Goal: Task Accomplishment & Management: Use online tool/utility

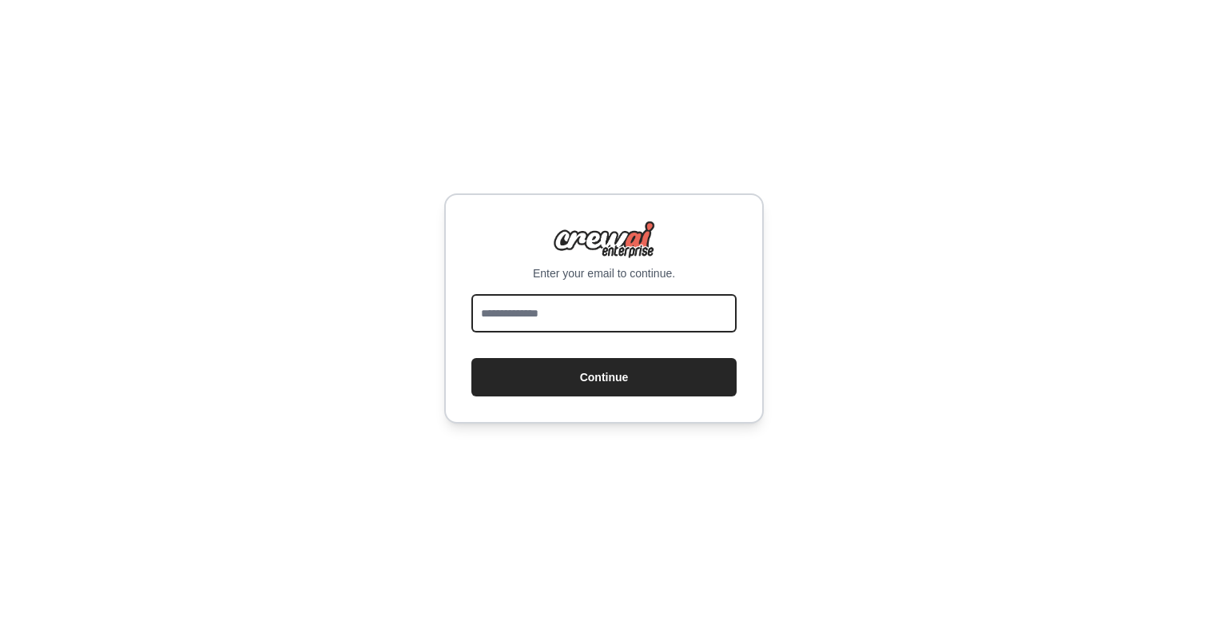
click at [610, 319] on input "email" at bounding box center [603, 313] width 265 height 38
type input "**********"
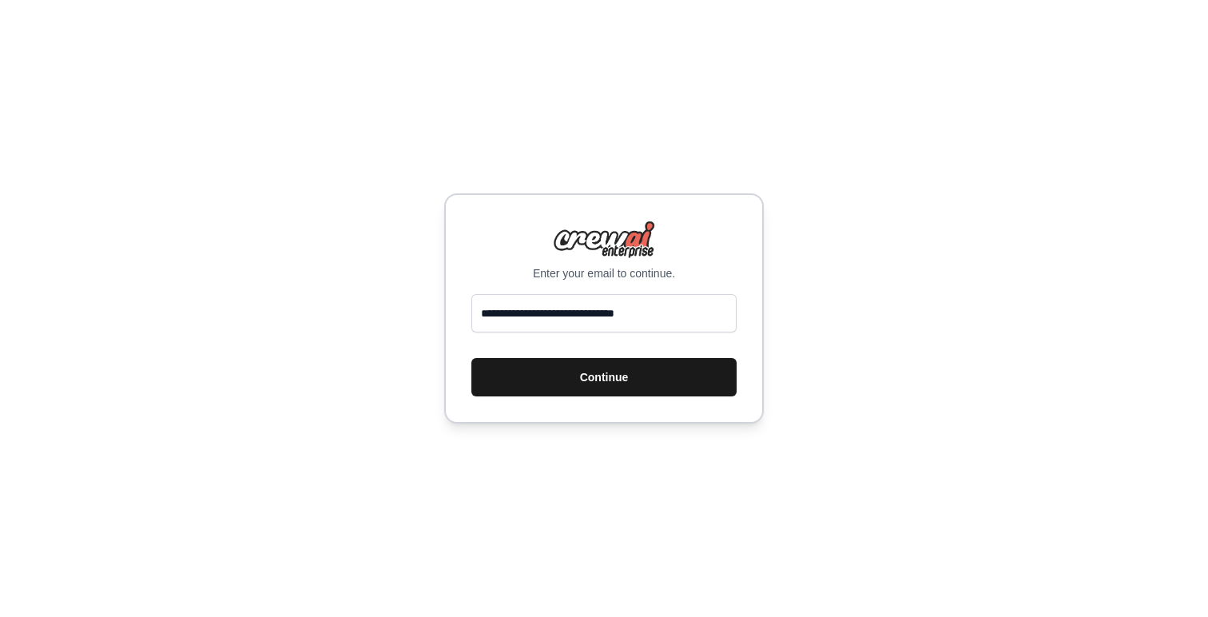
click at [611, 375] on button "Continue" at bounding box center [603, 377] width 265 height 38
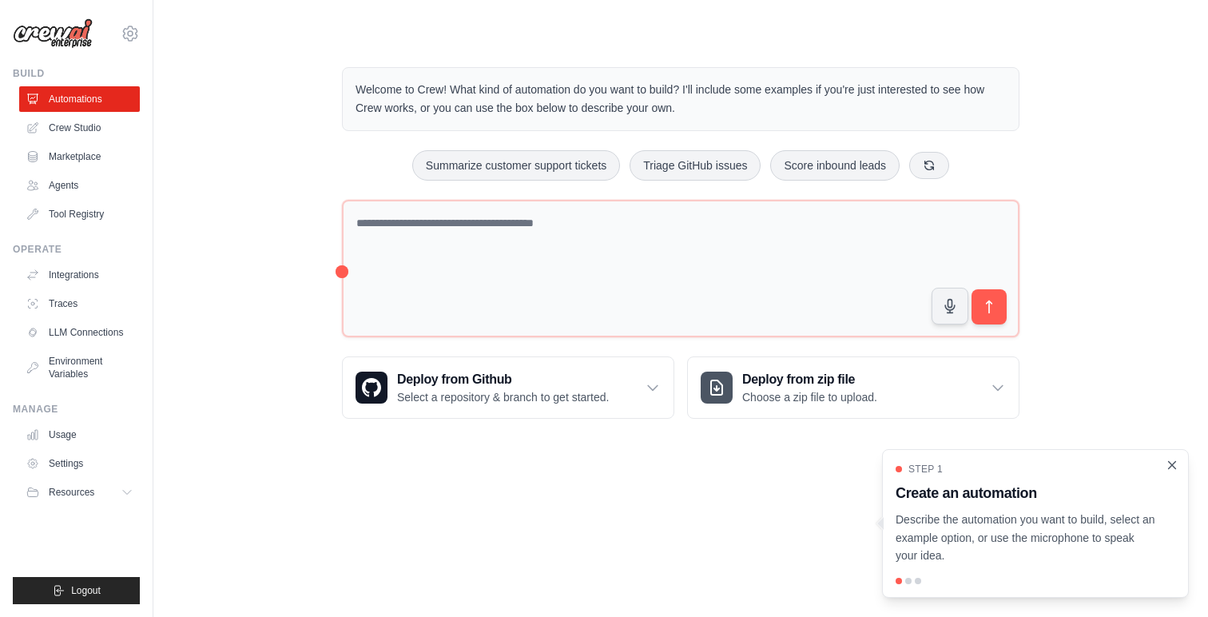
click at [1167, 459] on icon "Close walkthrough" at bounding box center [1172, 465] width 14 height 14
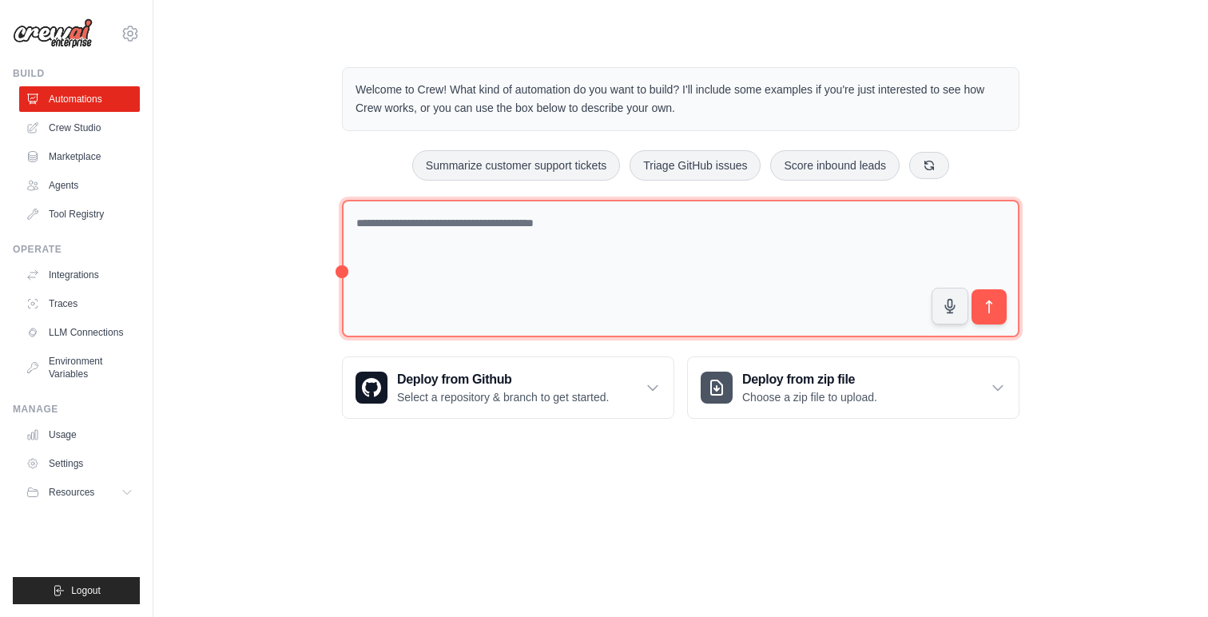
click at [529, 248] on textarea at bounding box center [680, 269] width 677 height 138
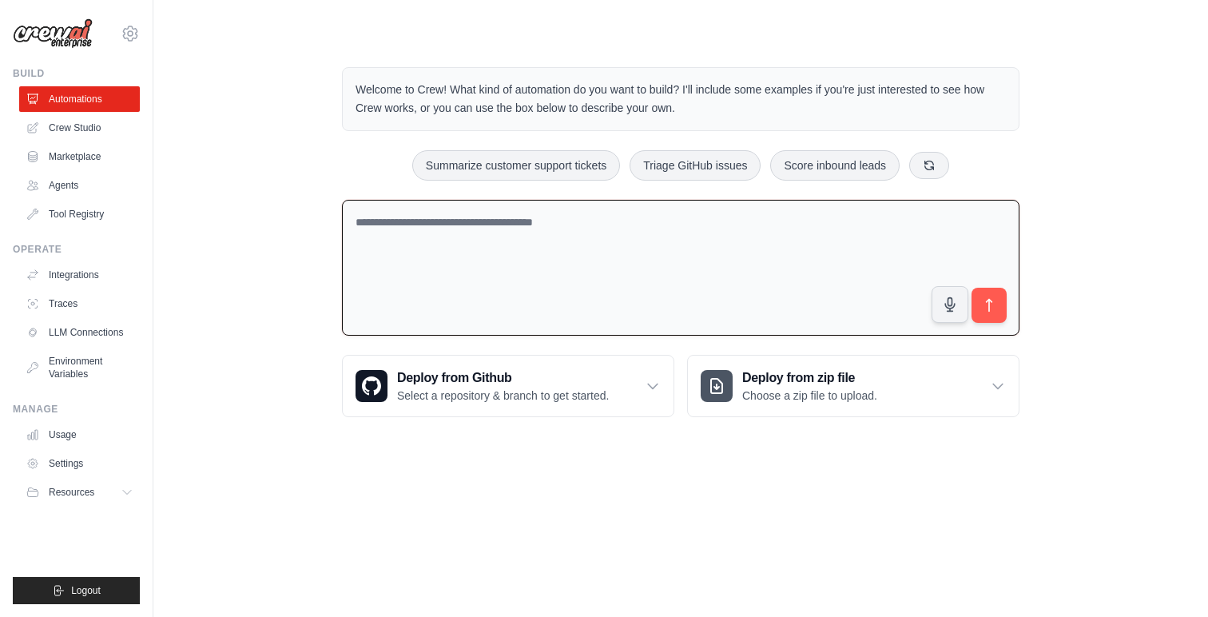
click at [1130, 142] on div "Welcome to Crew! What kind of automation do you want to build? I'll include som…" at bounding box center [680, 242] width 1003 height 401
drag, startPoint x: 684, startPoint y: 103, endPoint x: 346, endPoint y: 81, distance: 338.6
click at [346, 81] on div "Welcome to Crew! What kind of automation do you want to build? I'll include som…" at bounding box center [680, 99] width 677 height 64
click at [631, 247] on textarea at bounding box center [680, 268] width 677 height 137
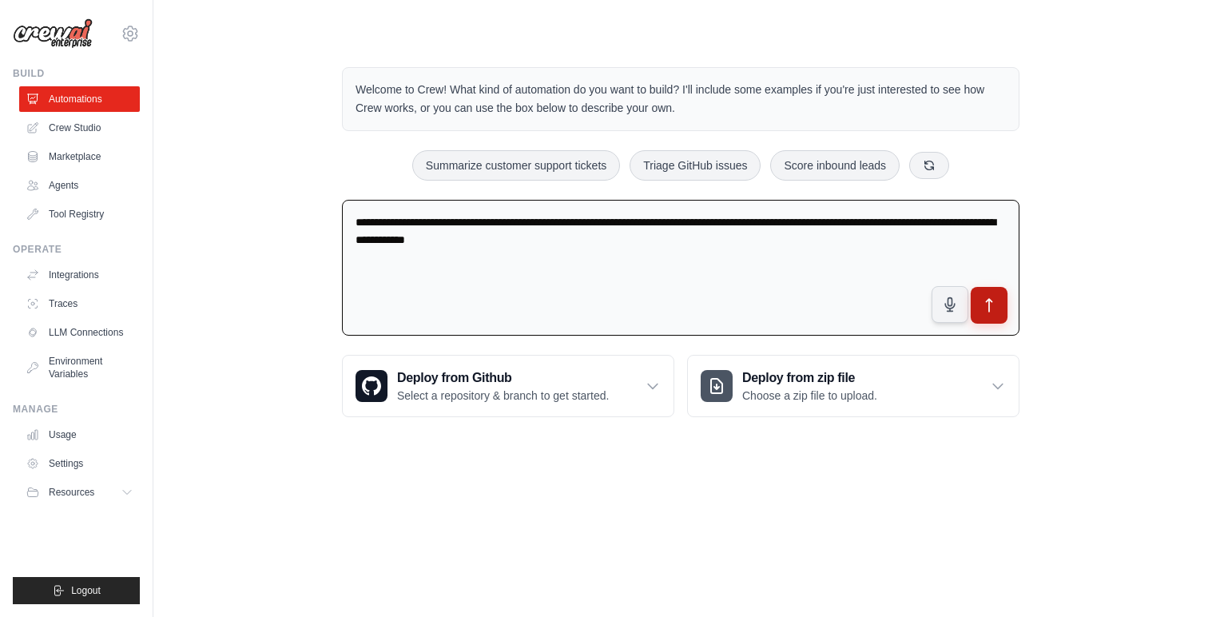
type textarea "**********"
click at [984, 307] on icon "submit" at bounding box center [989, 305] width 17 height 17
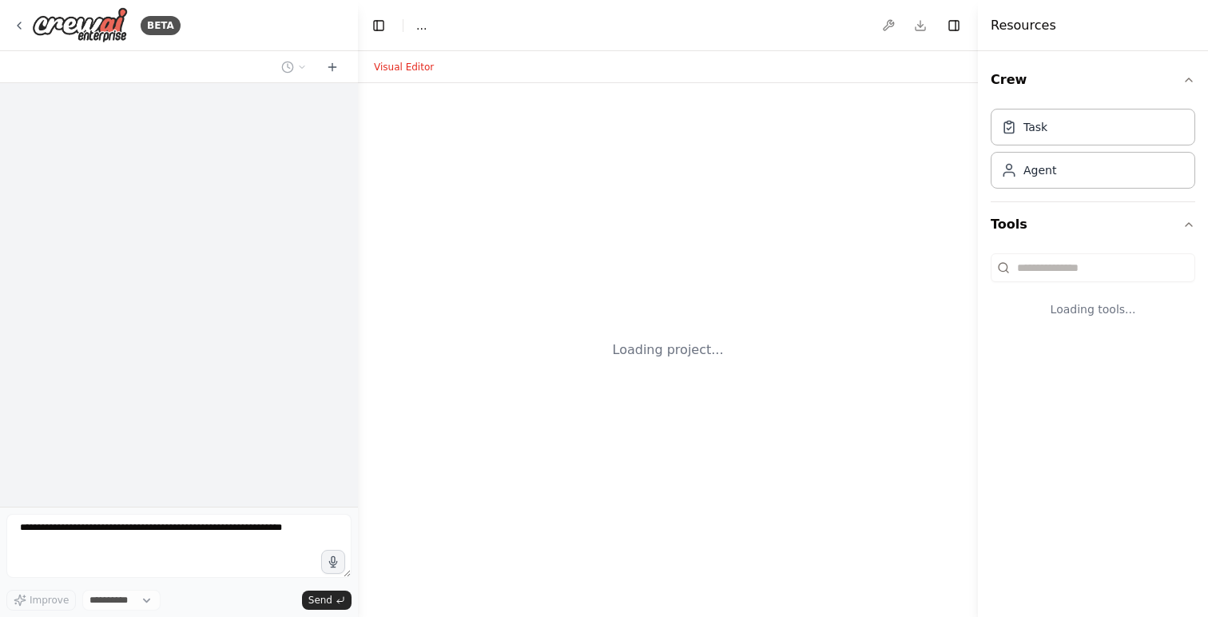
select select "****"
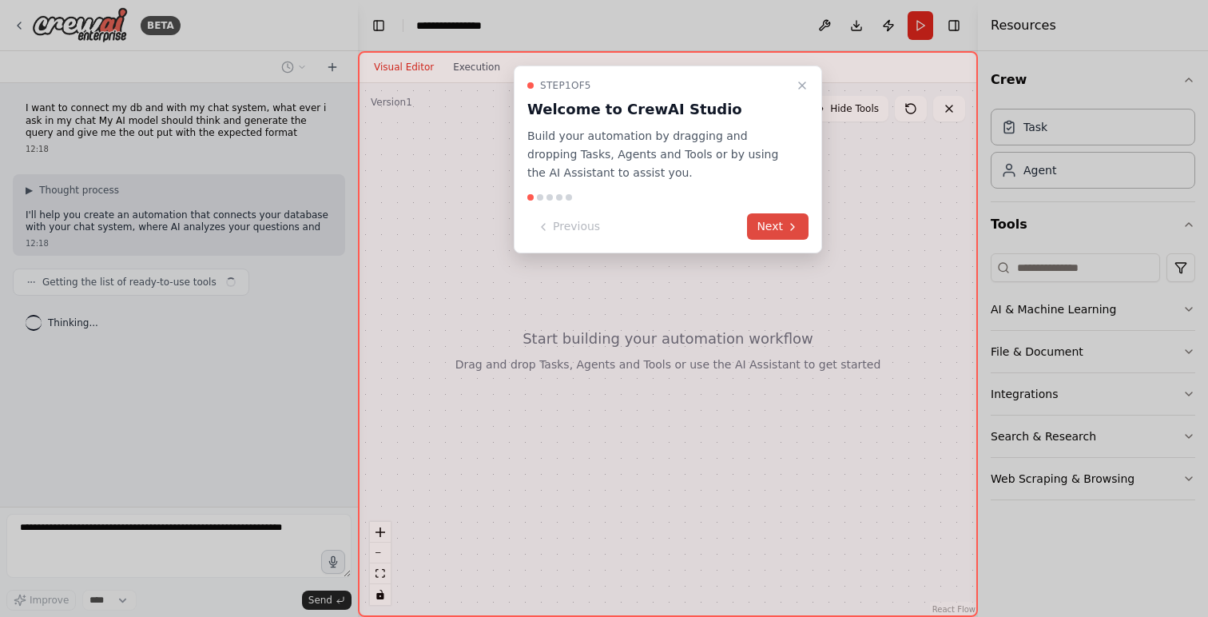
click at [768, 216] on button "Next" at bounding box center [778, 226] width 62 height 26
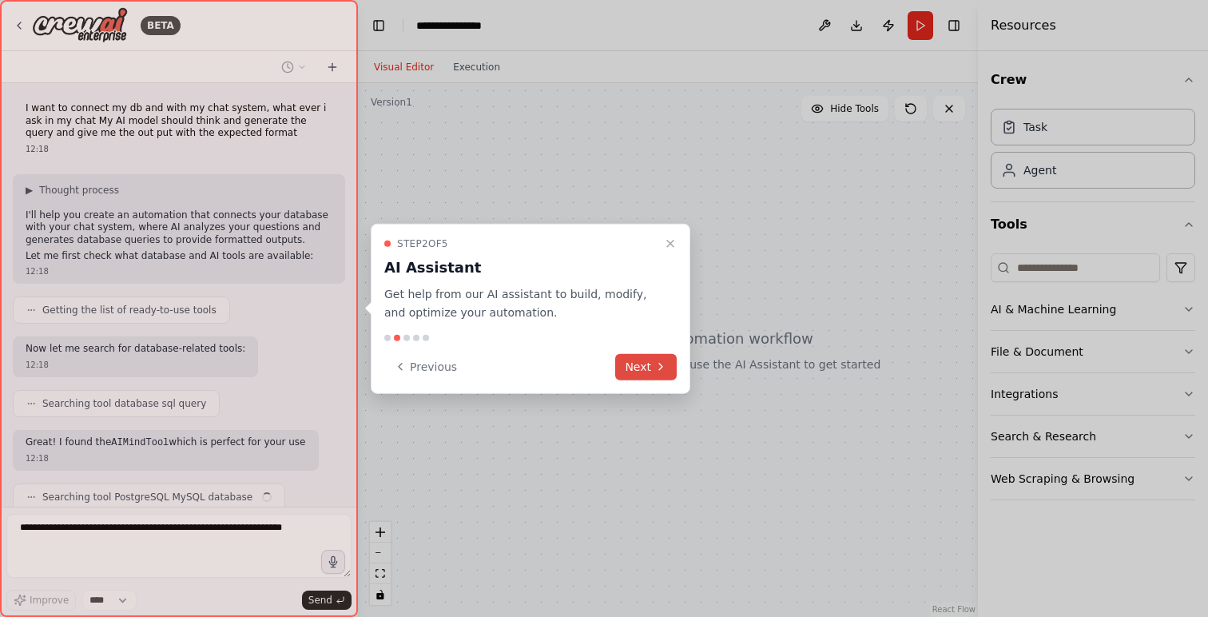
scroll to position [69, 0]
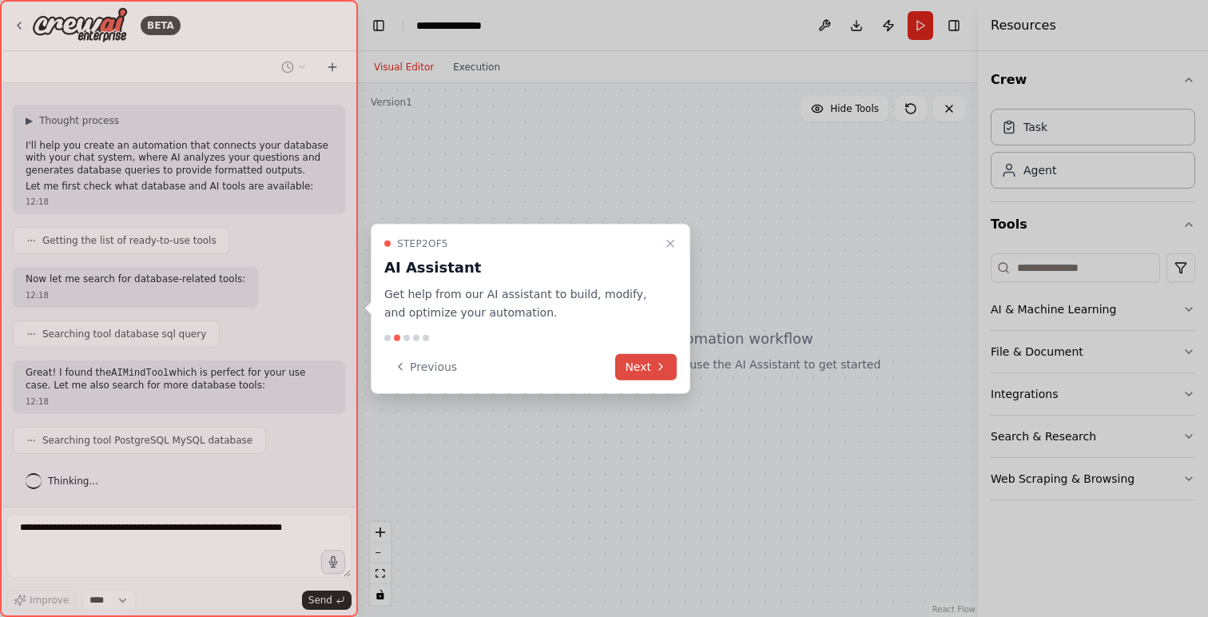
click at [652, 363] on button "Next" at bounding box center [646, 366] width 62 height 26
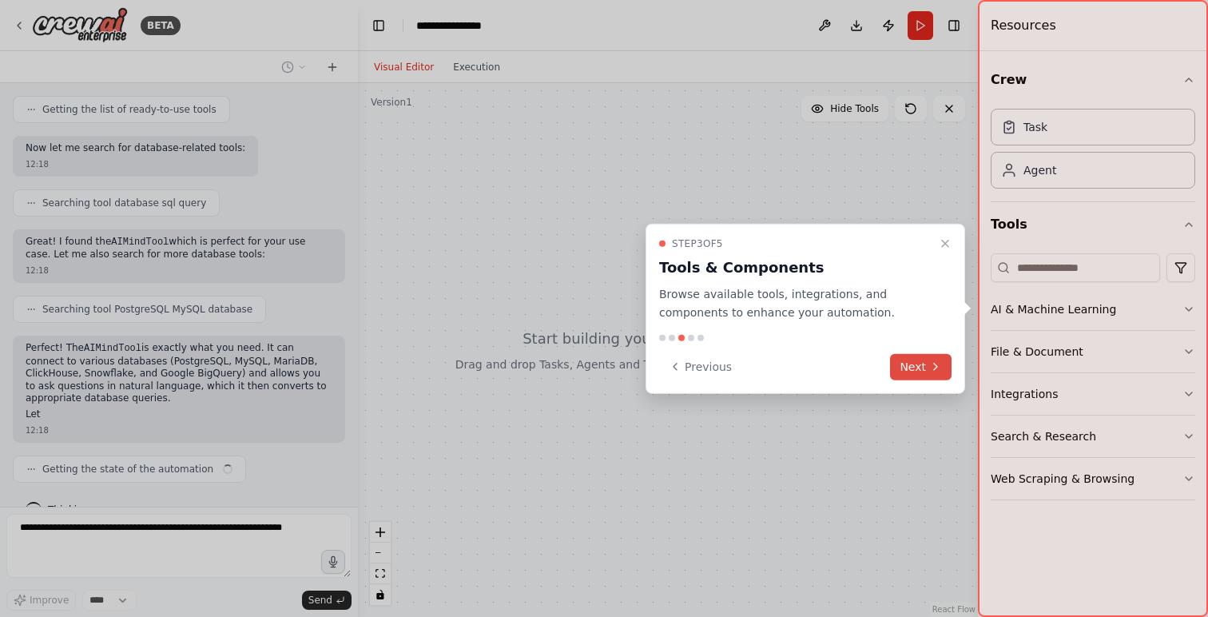
scroll to position [228, 0]
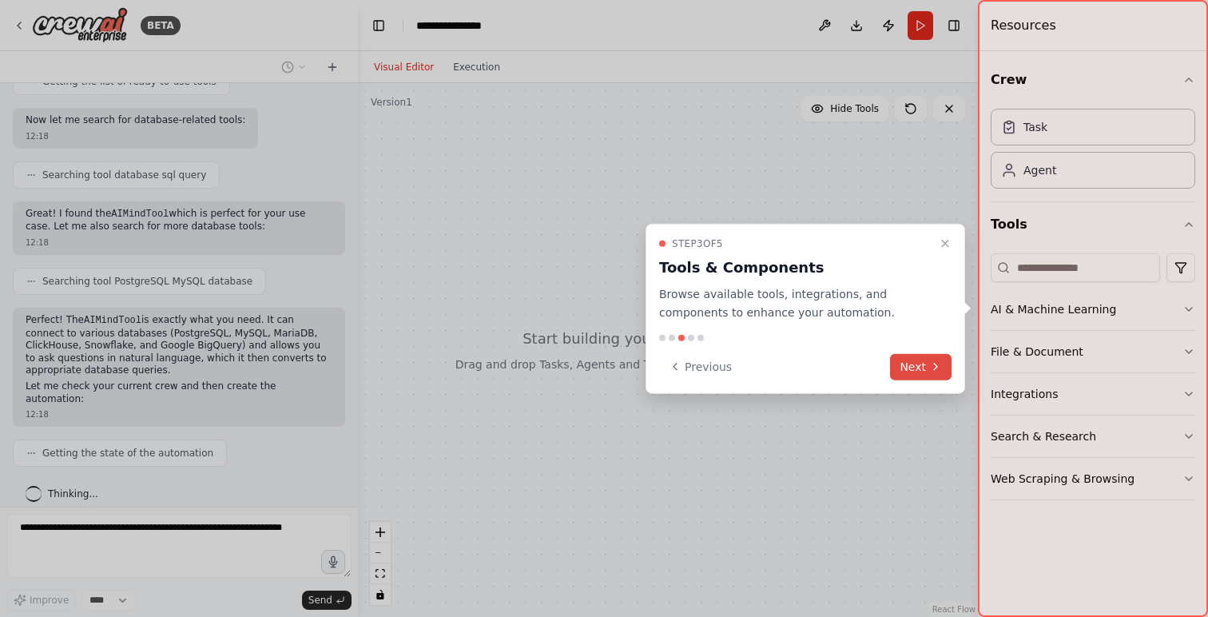
click at [924, 365] on button "Next" at bounding box center [921, 366] width 62 height 26
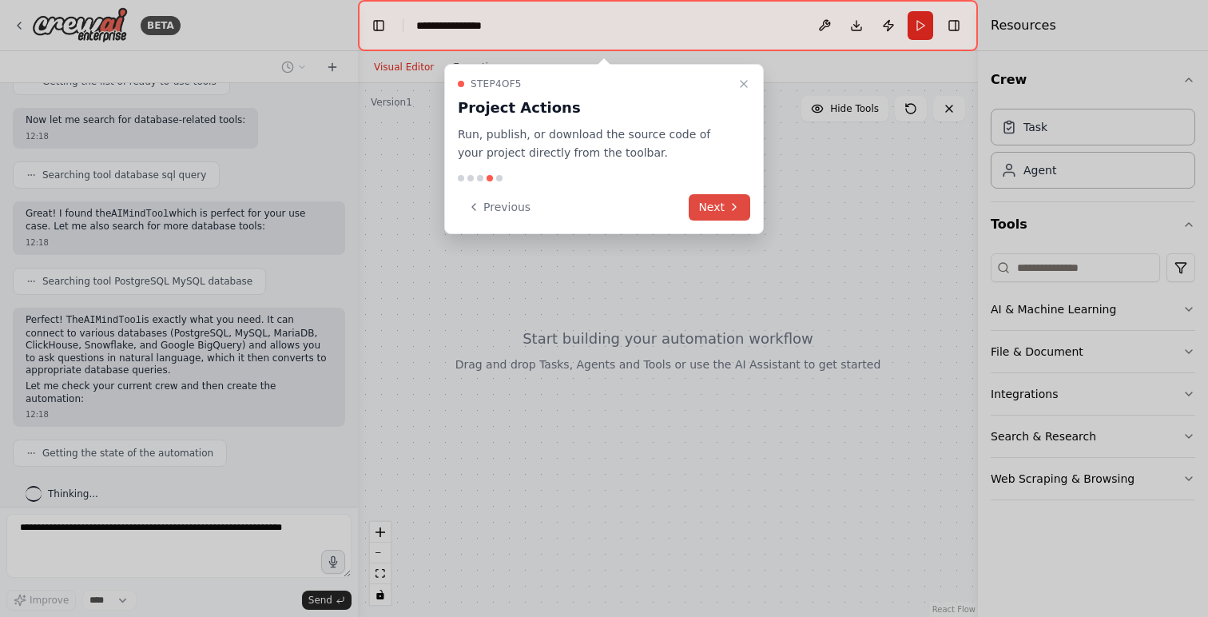
click at [732, 208] on icon at bounding box center [734, 206] width 13 height 13
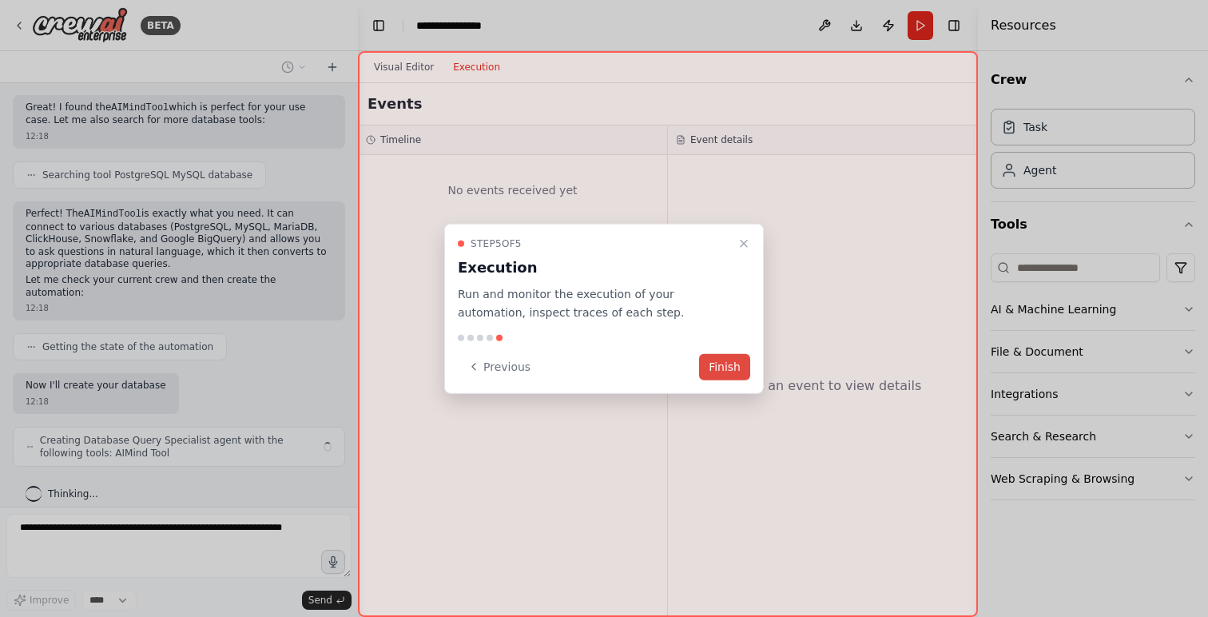
scroll to position [347, 0]
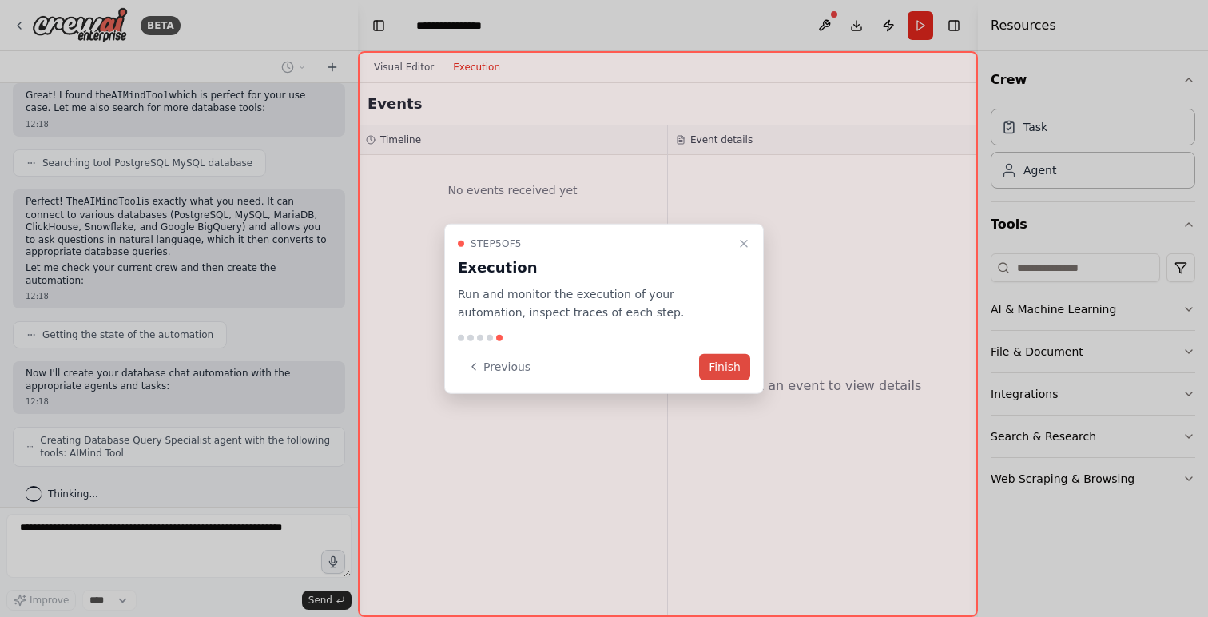
click at [727, 363] on button "Finish" at bounding box center [724, 366] width 51 height 26
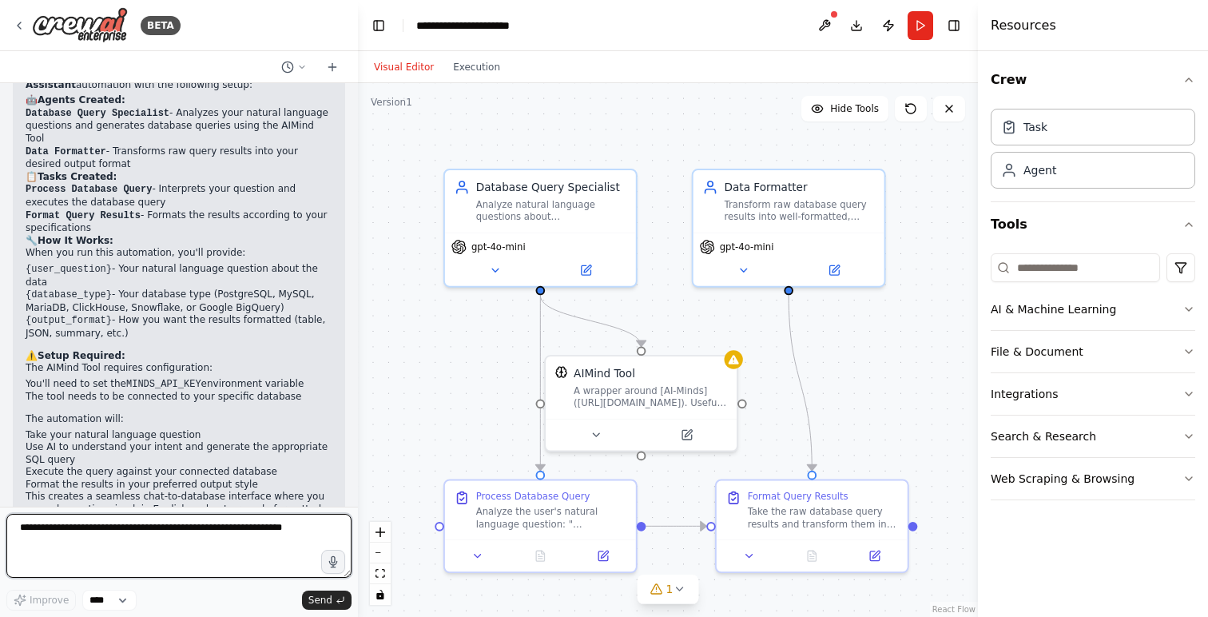
scroll to position [1086, 0]
click at [312, 535] on textarea at bounding box center [178, 546] width 345 height 64
